Goal: Navigation & Orientation: Find specific page/section

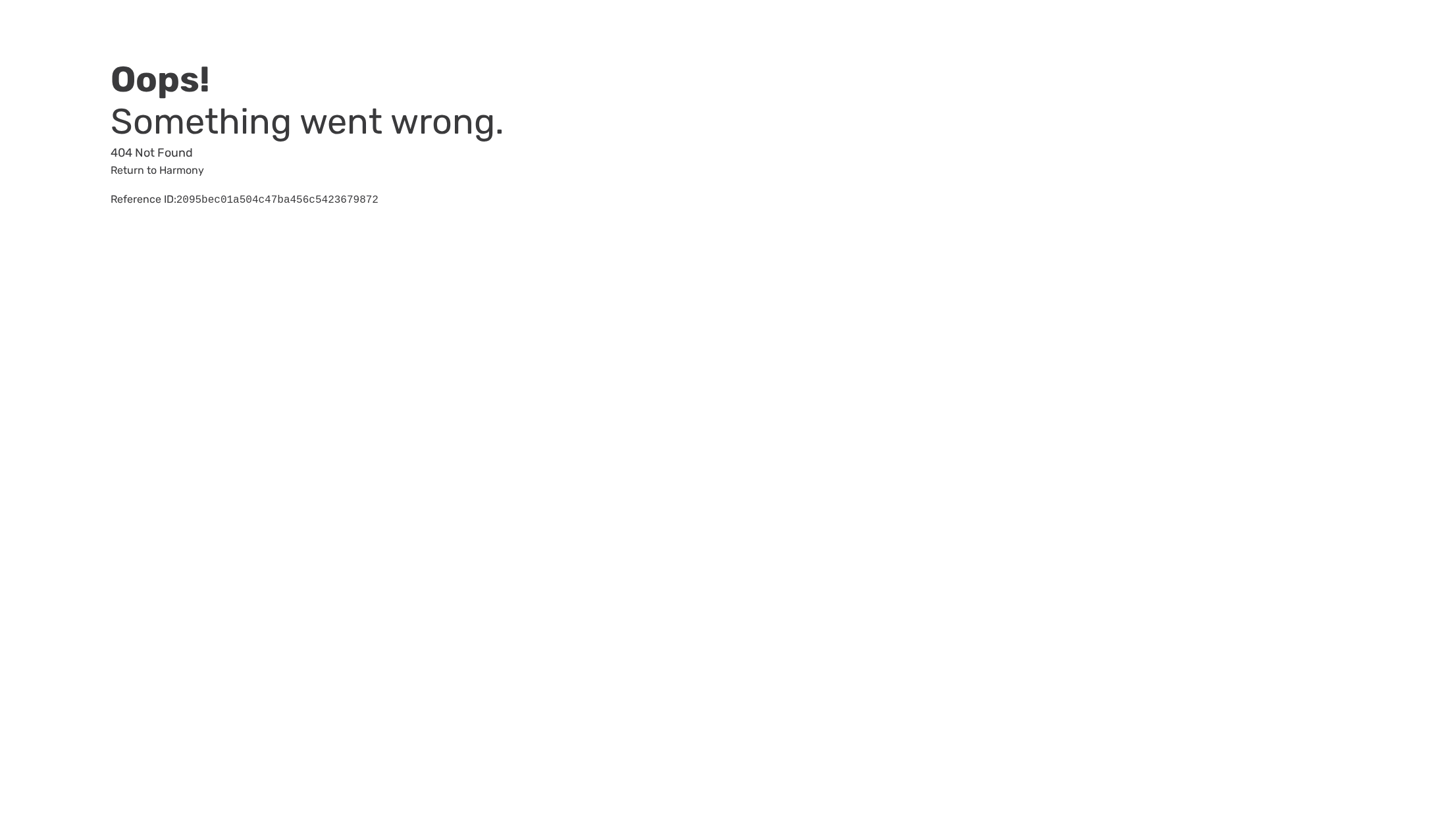
click at [163, 164] on div "Oops! Something went wrong. 404 Not Found Return to Harmony Reference ID: 2095b…" at bounding box center [387, 140] width 552 height 163
drag, startPoint x: 163, startPoint y: 164, endPoint x: 166, endPoint y: 175, distance: 11.4
click at [166, 175] on link "Return to Harmony" at bounding box center [157, 170] width 94 height 12
